Goal: Navigation & Orientation: Find specific page/section

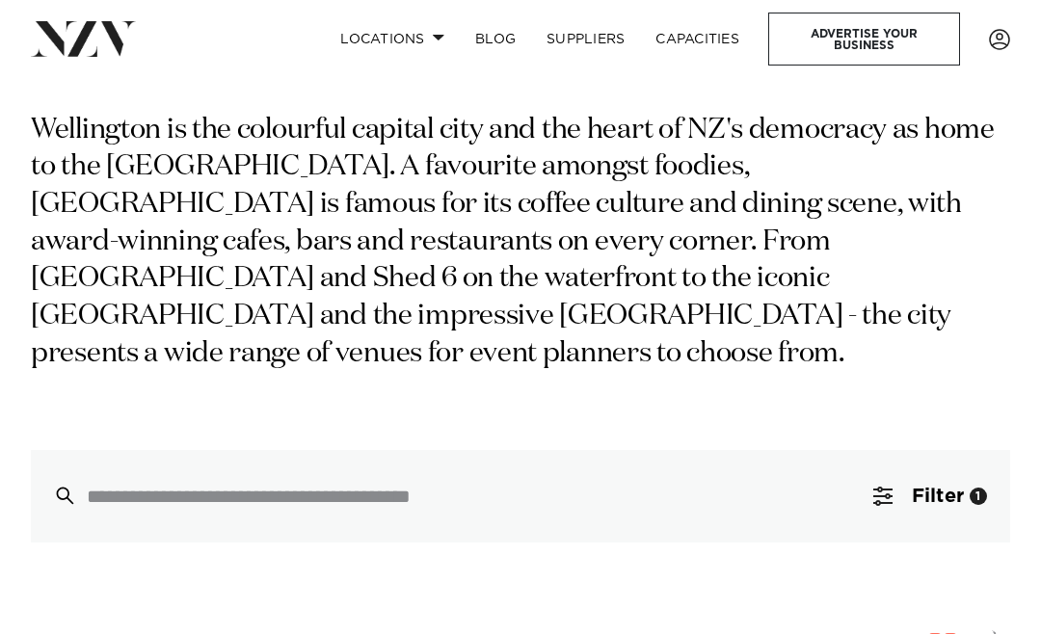
scroll to position [137, 0]
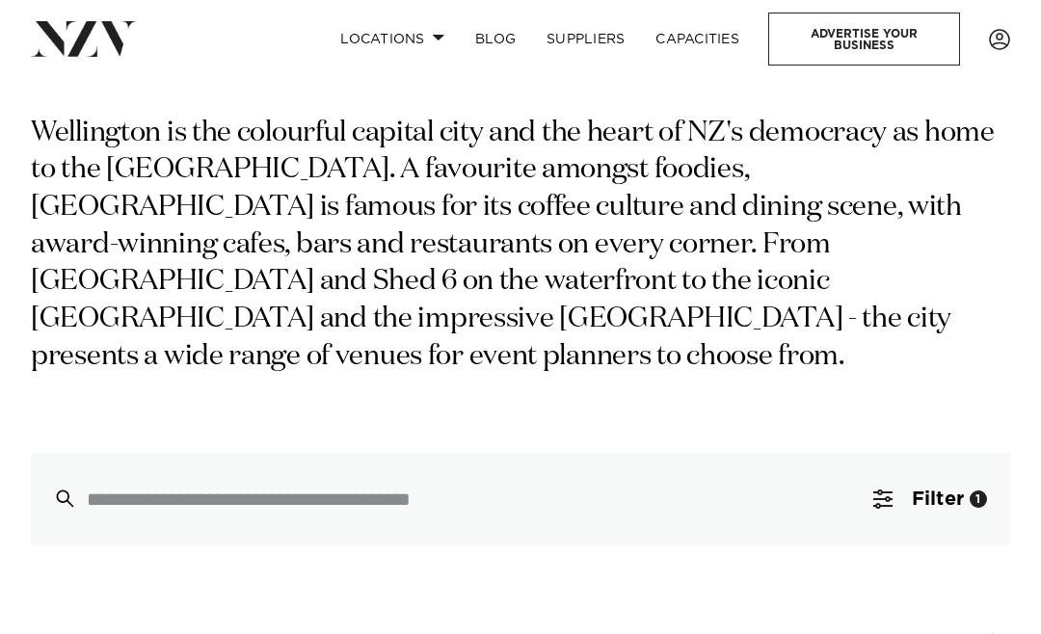
click at [699, 41] on link "Capacities" at bounding box center [697, 38] width 115 height 41
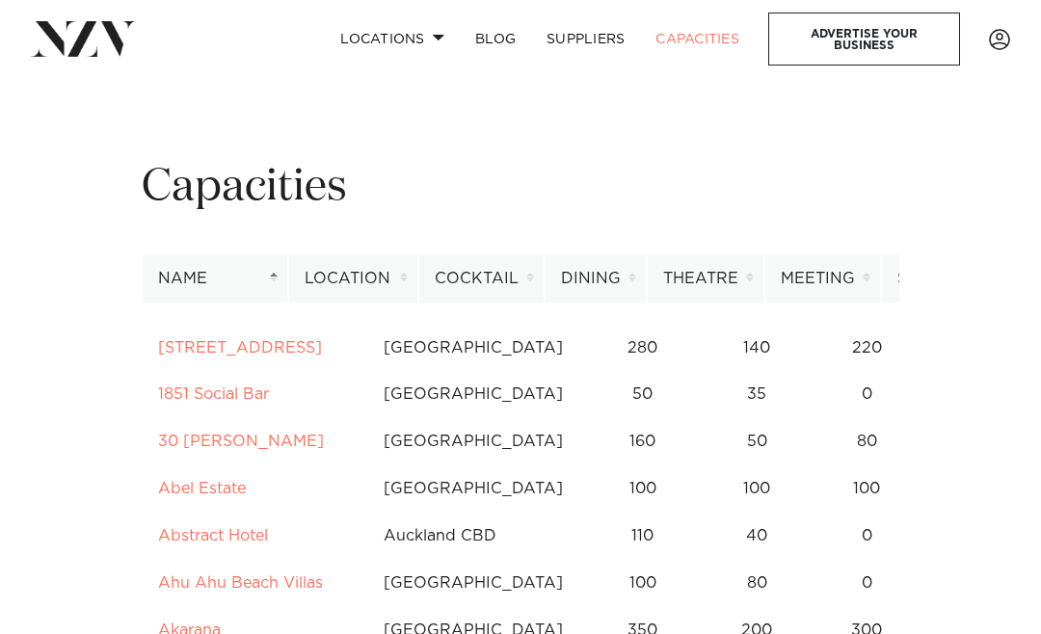
click at [576, 48] on link "SUPPLIERS" at bounding box center [585, 38] width 109 height 41
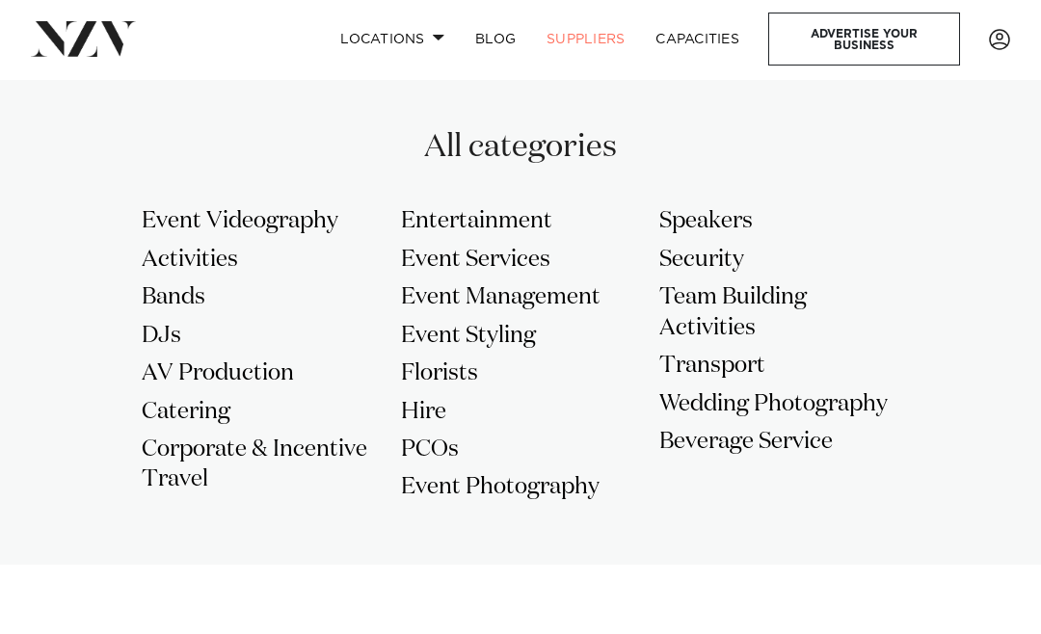
scroll to position [1635, 0]
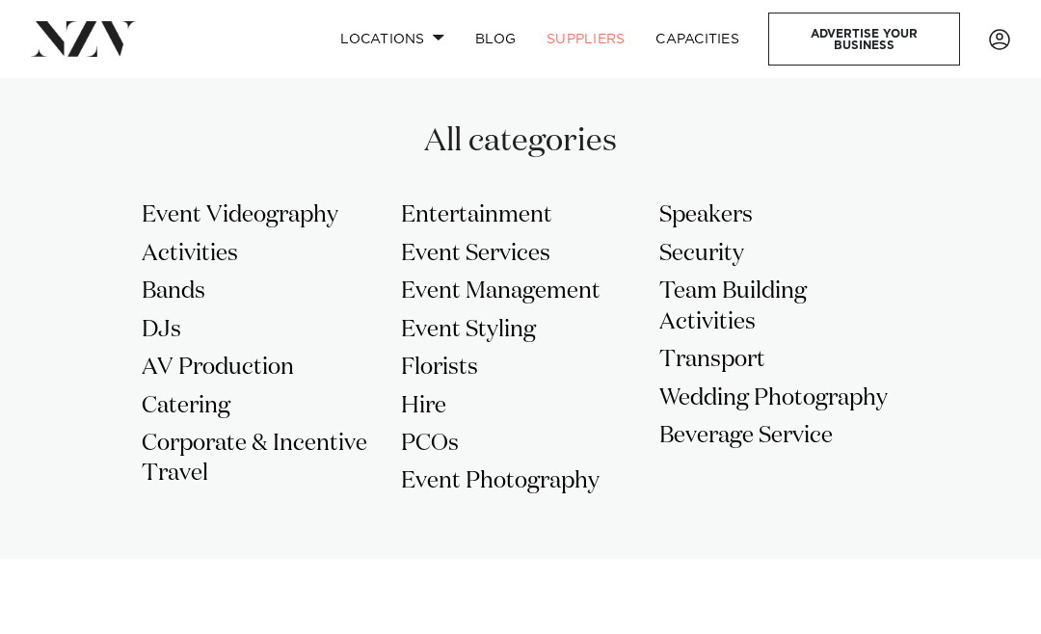
click at [479, 255] on h3 "Event Services" at bounding box center [521, 254] width 240 height 30
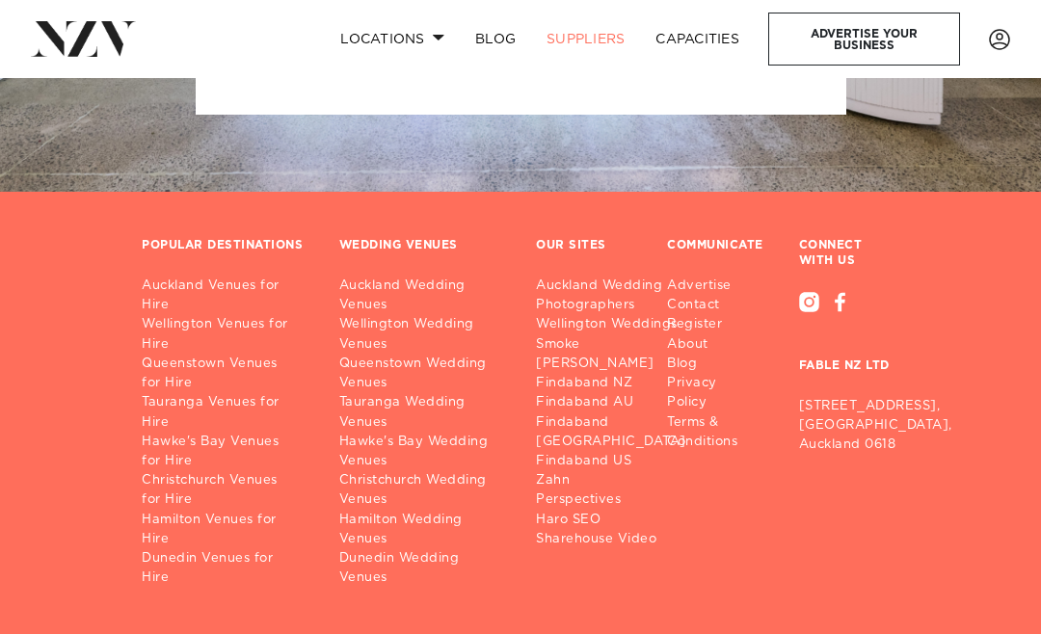
scroll to position [4101, 0]
click at [195, 316] on link "Wellington Venues for Hire" at bounding box center [225, 333] width 167 height 39
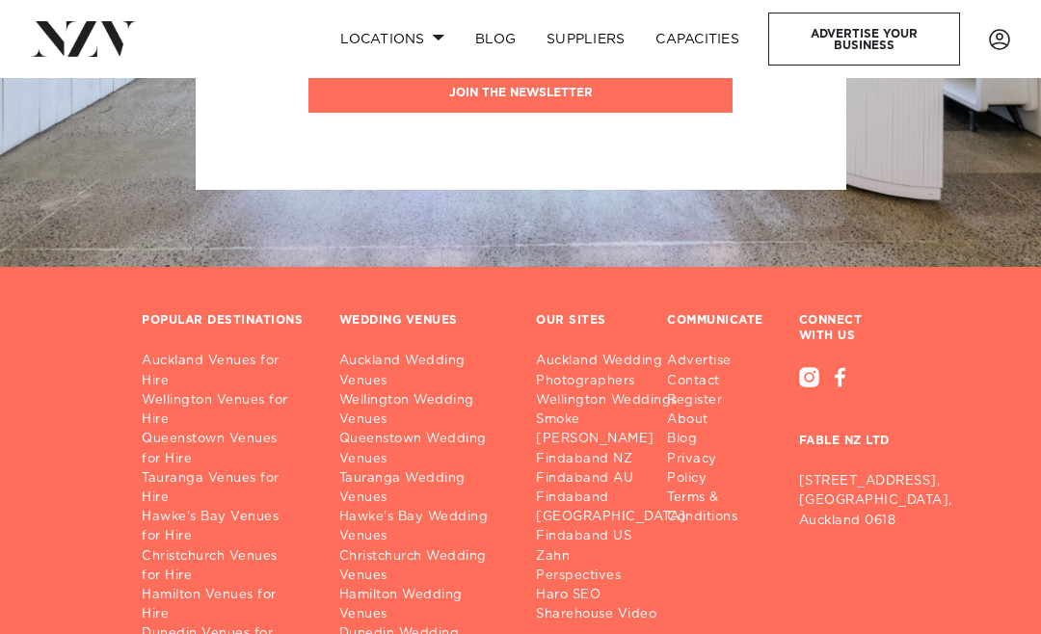
scroll to position [12008, 0]
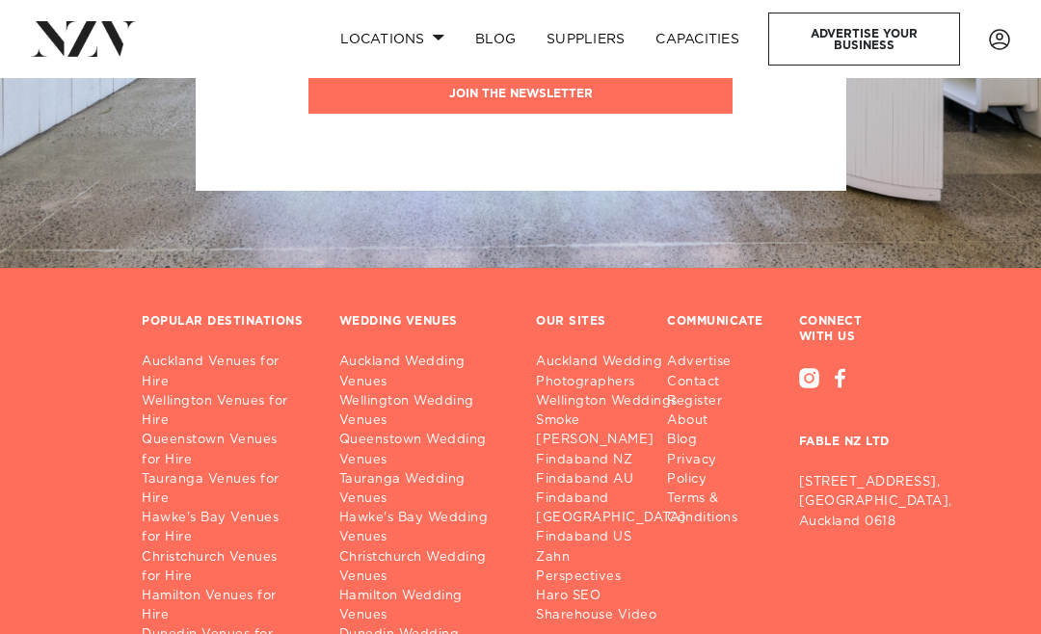
click at [598, 27] on link "SUPPLIERS" at bounding box center [585, 38] width 109 height 41
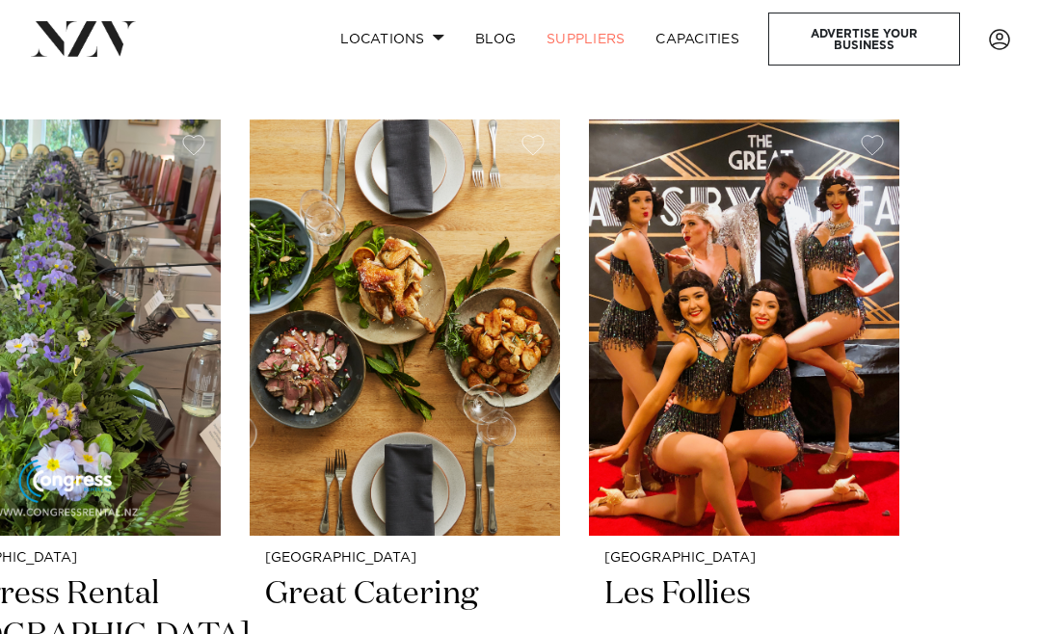
scroll to position [594, 0]
